Goal: Transaction & Acquisition: Purchase product/service

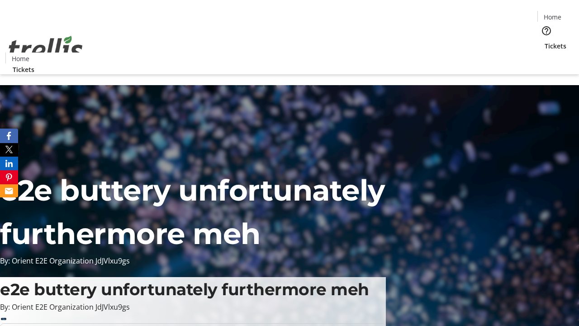
click at [545, 41] on span "Tickets" at bounding box center [556, 46] width 22 height 10
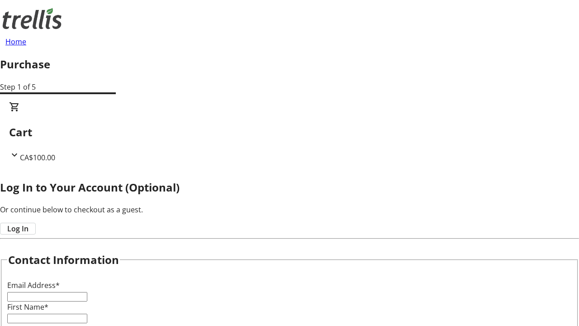
type input "FREE"
type input "[PERSON_NAME][EMAIL_ADDRESS][DOMAIN_NAME]"
type input "[PERSON_NAME]"
